Goal: Check status: Check status

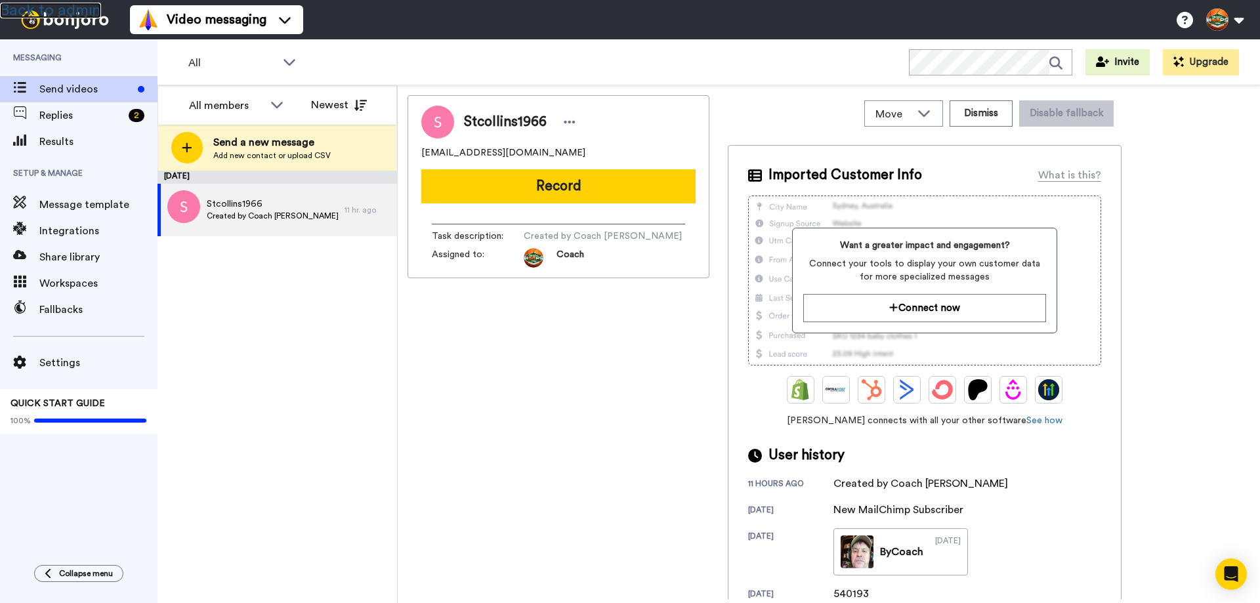
click at [72, 3] on link "Back to admin" at bounding box center [50, 11] width 101 height 16
click at [68, 140] on span "Results" at bounding box center [98, 142] width 118 height 16
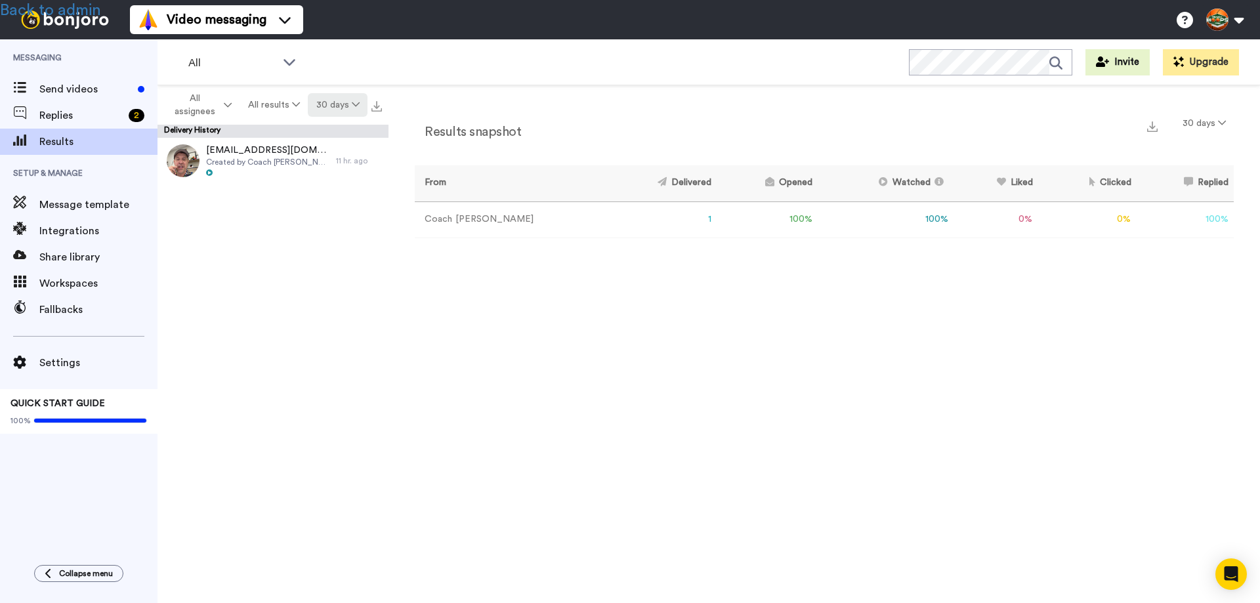
click at [341, 106] on button "30 days" at bounding box center [338, 105] width 60 height 24
click at [333, 159] on span "60 days" at bounding box center [320, 155] width 35 height 10
click at [343, 100] on button "60 days" at bounding box center [338, 105] width 60 height 24
drag, startPoint x: 328, startPoint y: 219, endPoint x: 328, endPoint y: 234, distance: 15.1
click at [328, 233] on ul "30 days 60 days 90 days 365 days Month to date Quarter to date Year to date All…" at bounding box center [339, 215] width 92 height 189
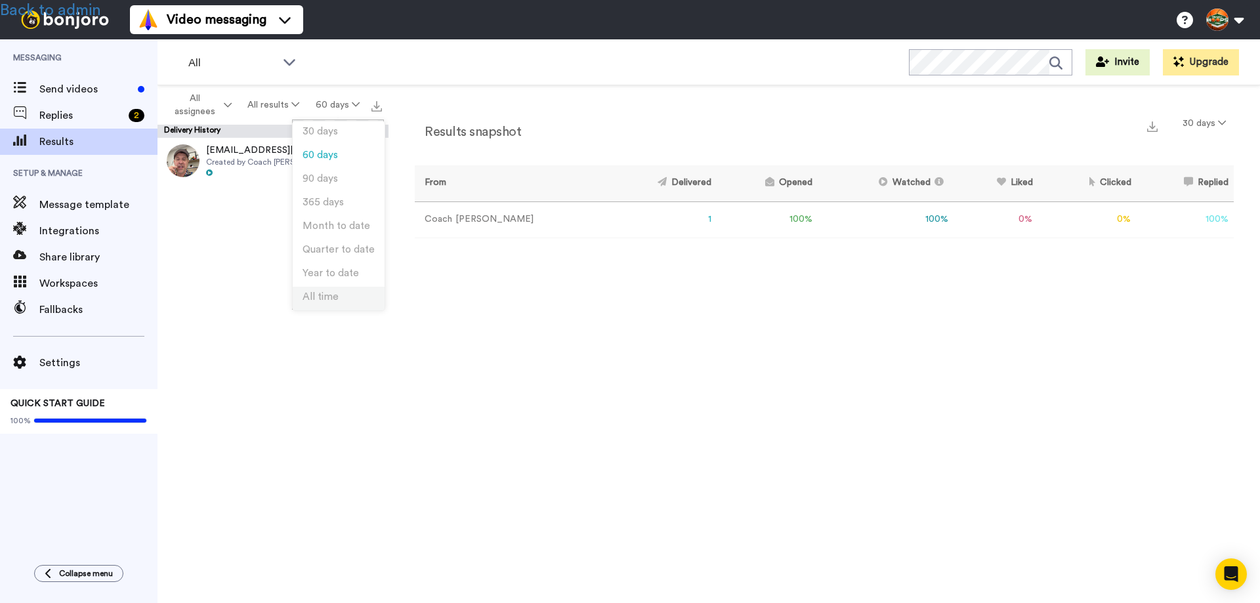
click at [331, 295] on span "All time" at bounding box center [321, 297] width 36 height 10
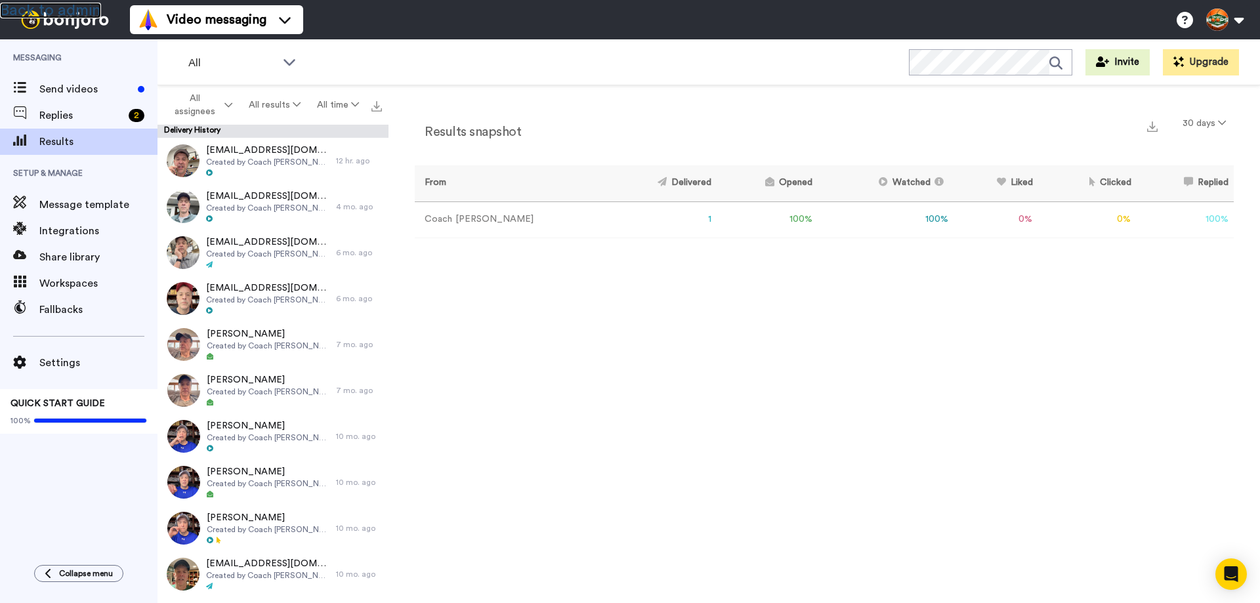
click at [58, 7] on link "Back to admin" at bounding box center [50, 11] width 101 height 16
